Goal: Transaction & Acquisition: Obtain resource

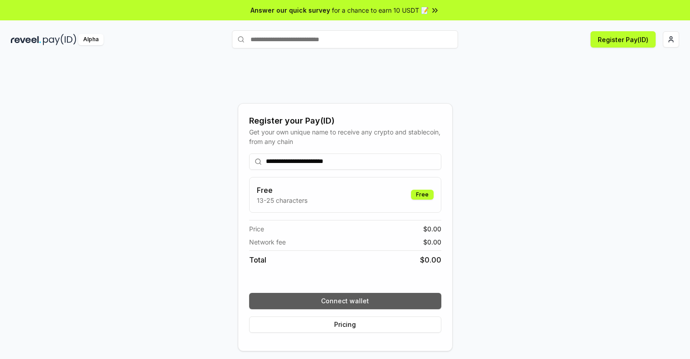
type input "**********"
click at [345, 300] on button "Connect wallet" at bounding box center [345, 301] width 192 height 16
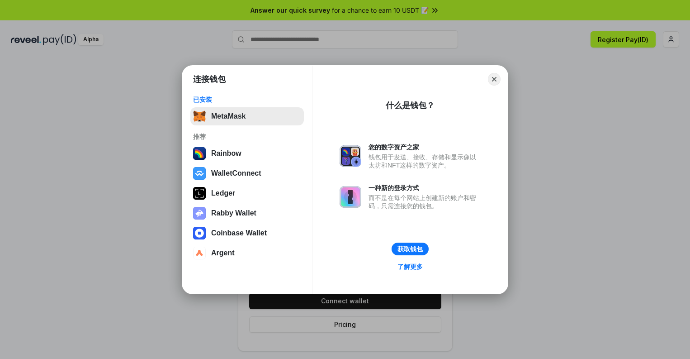
click at [247, 116] on button "MetaMask" at bounding box center [246, 116] width 113 height 18
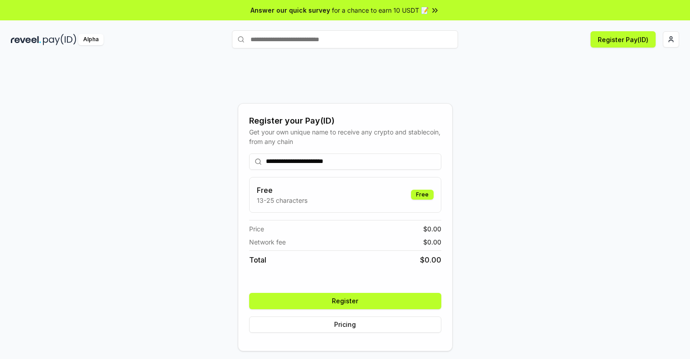
click at [345, 300] on button "Register" at bounding box center [345, 301] width 192 height 16
